Goal: Find specific page/section: Find specific page/section

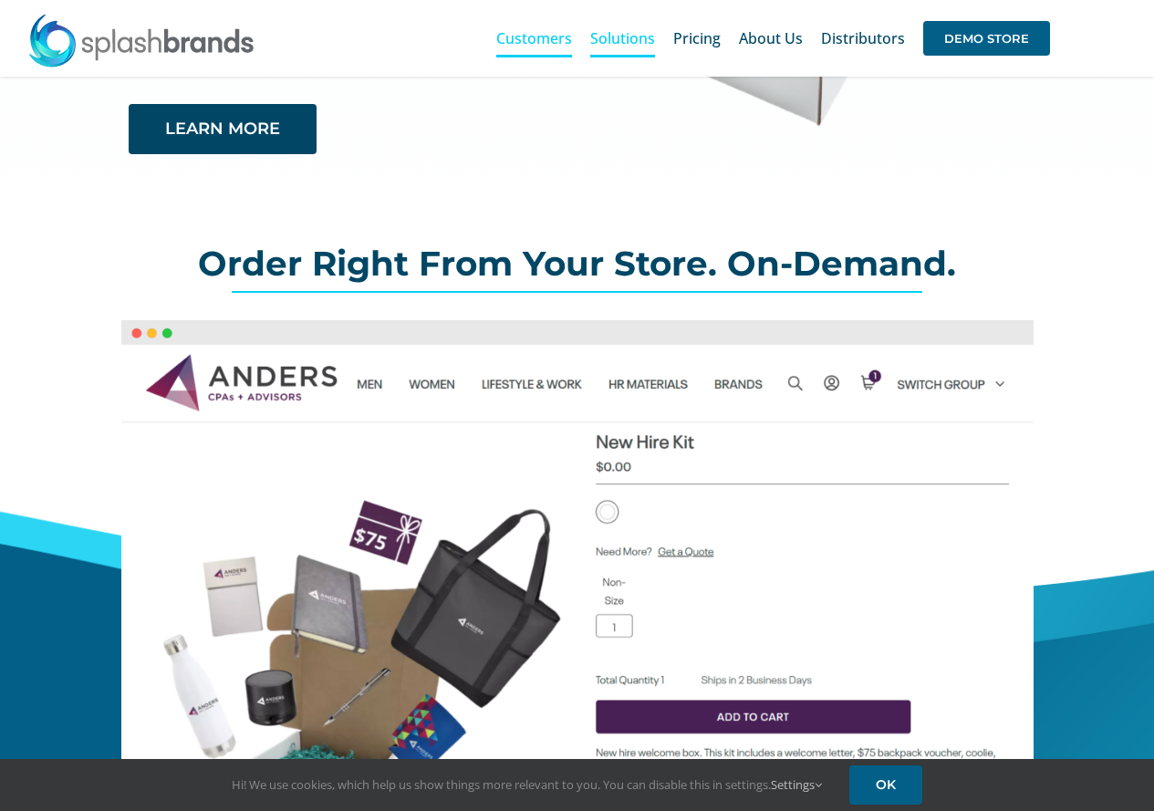
scroll to position [383, 0]
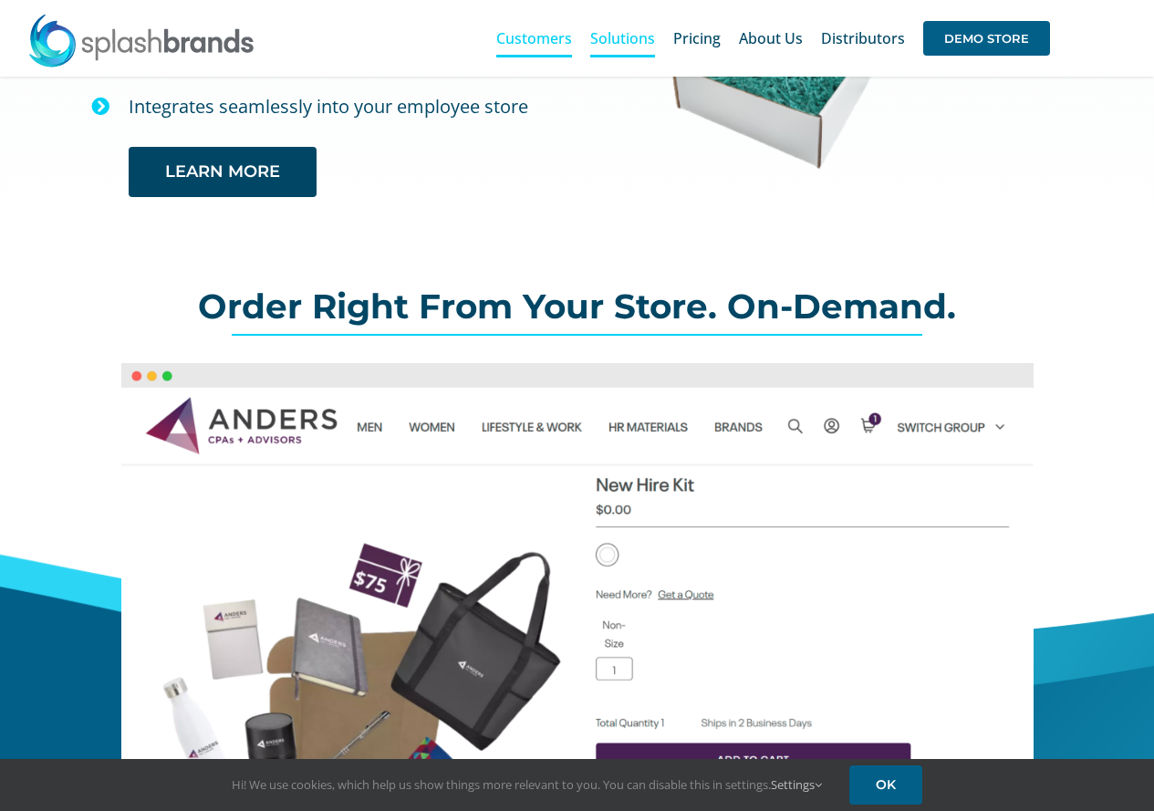
click at [519, 32] on span "Customers" at bounding box center [534, 38] width 76 height 15
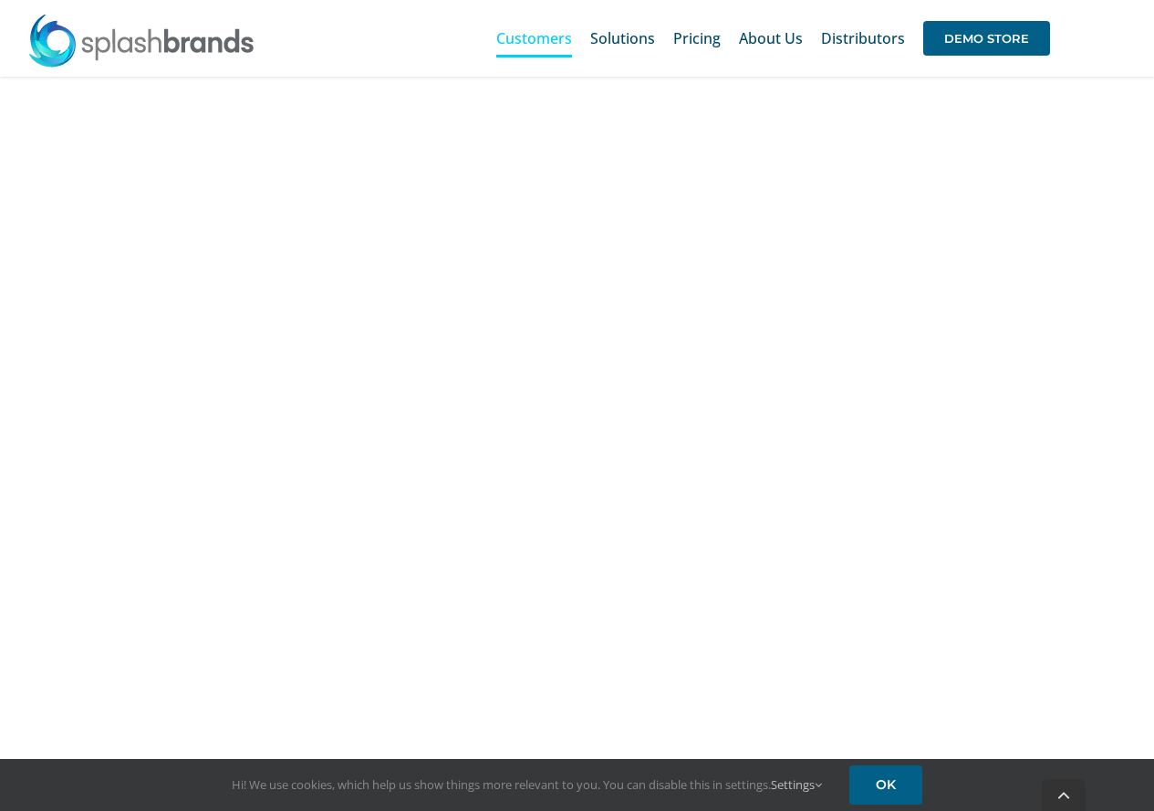
scroll to position [1080, 0]
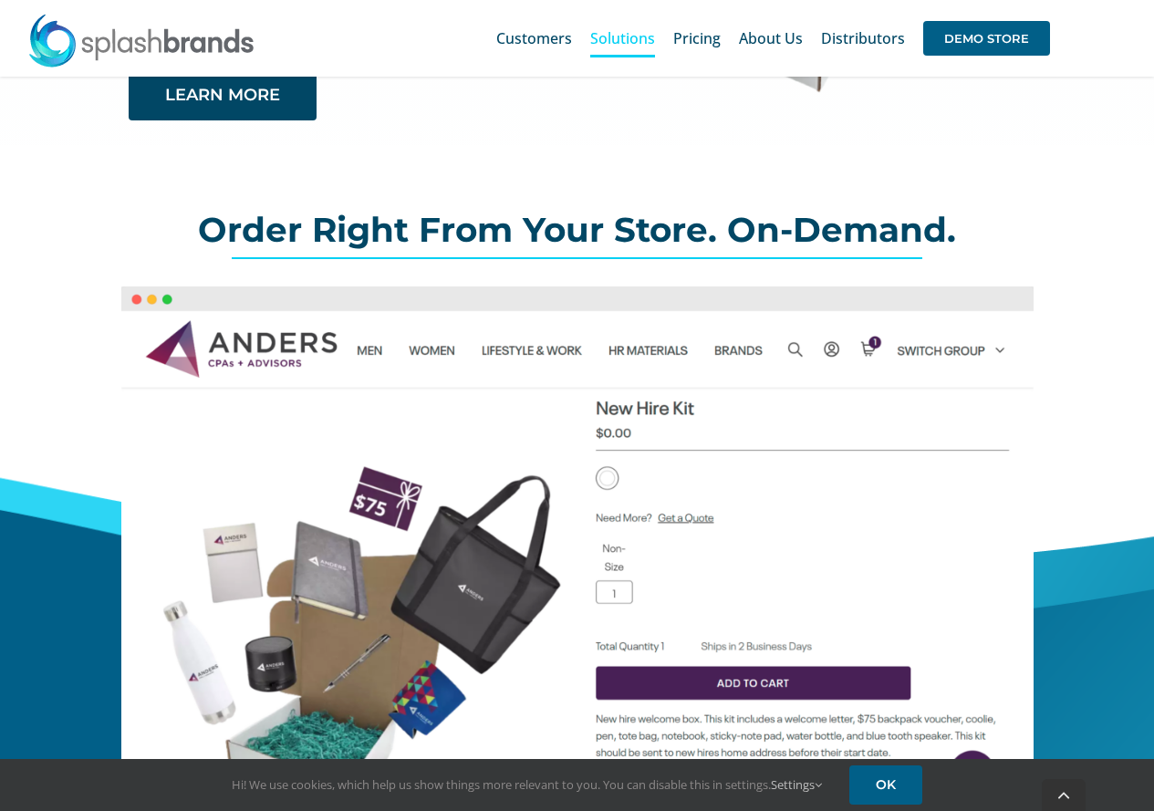
scroll to position [383, 0]
